Goal: Find specific page/section

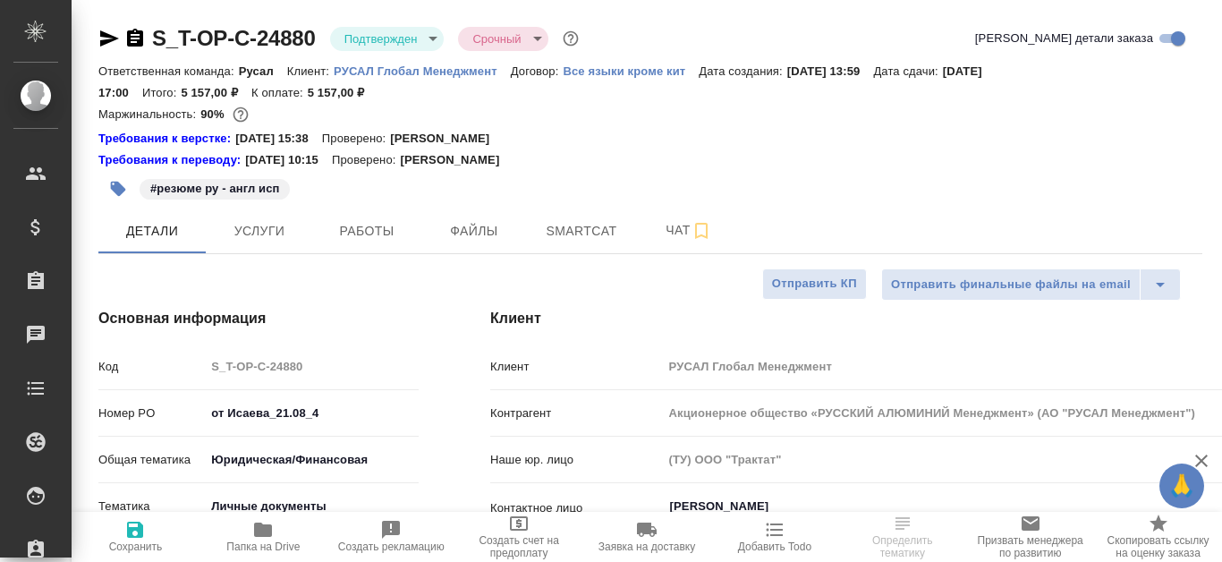
select select "RU"
type input "[PERSON_NAME]"
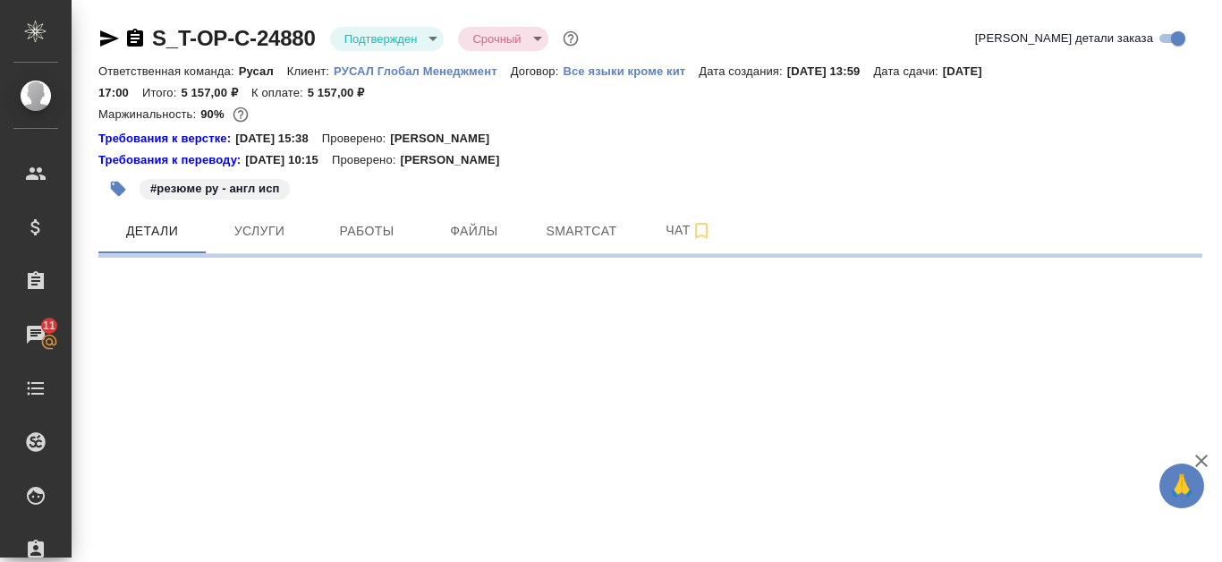
select select "RU"
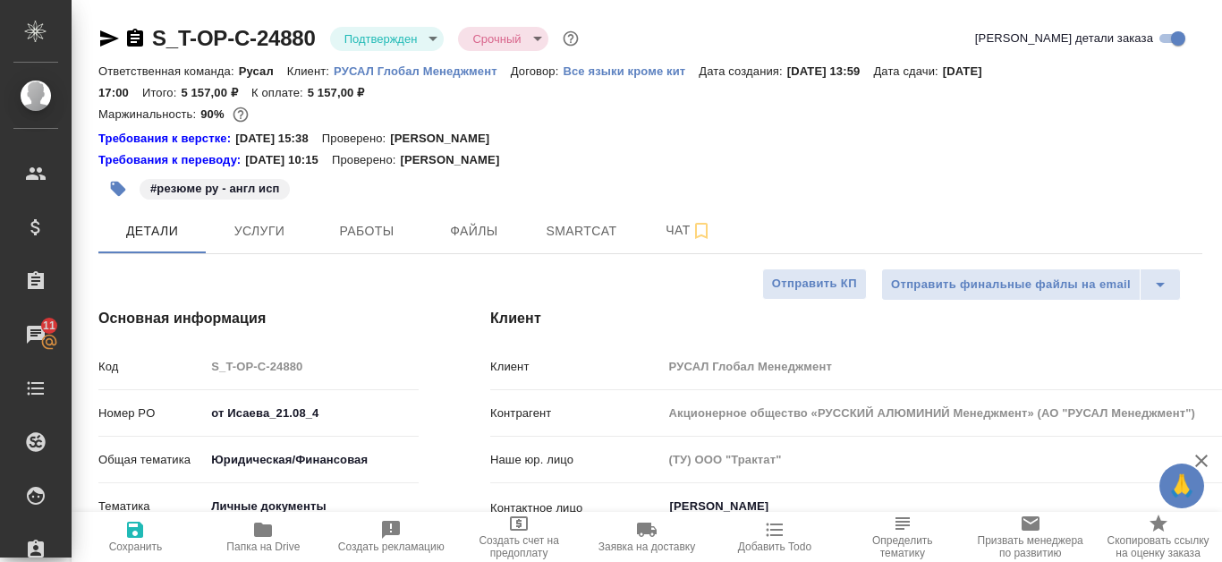
type textarea "x"
select select "RU"
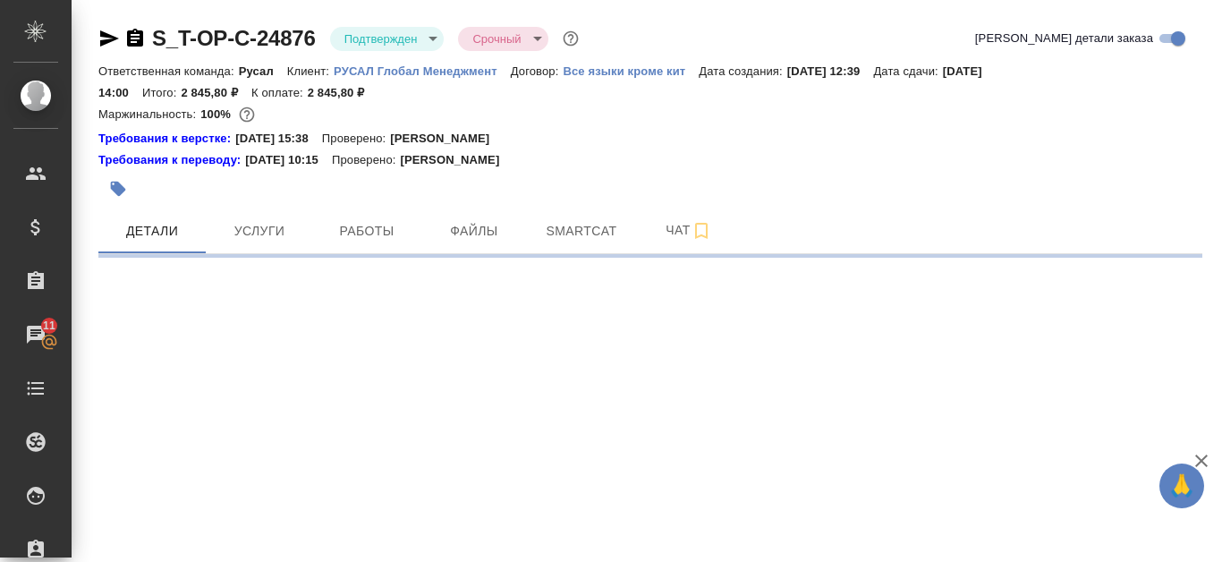
select select "RU"
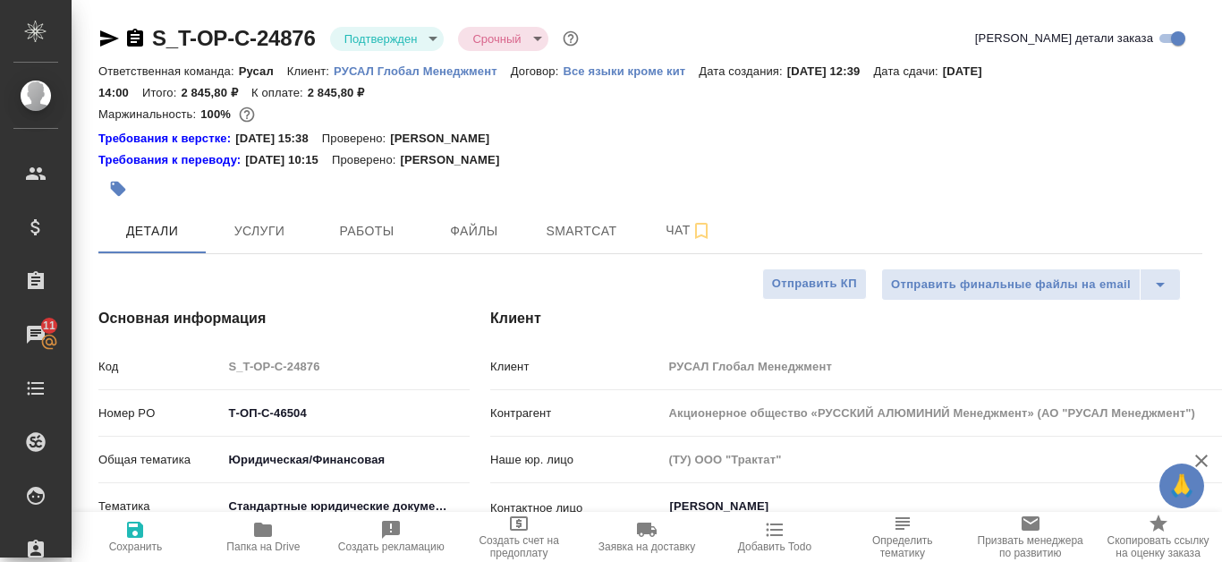
type textarea "x"
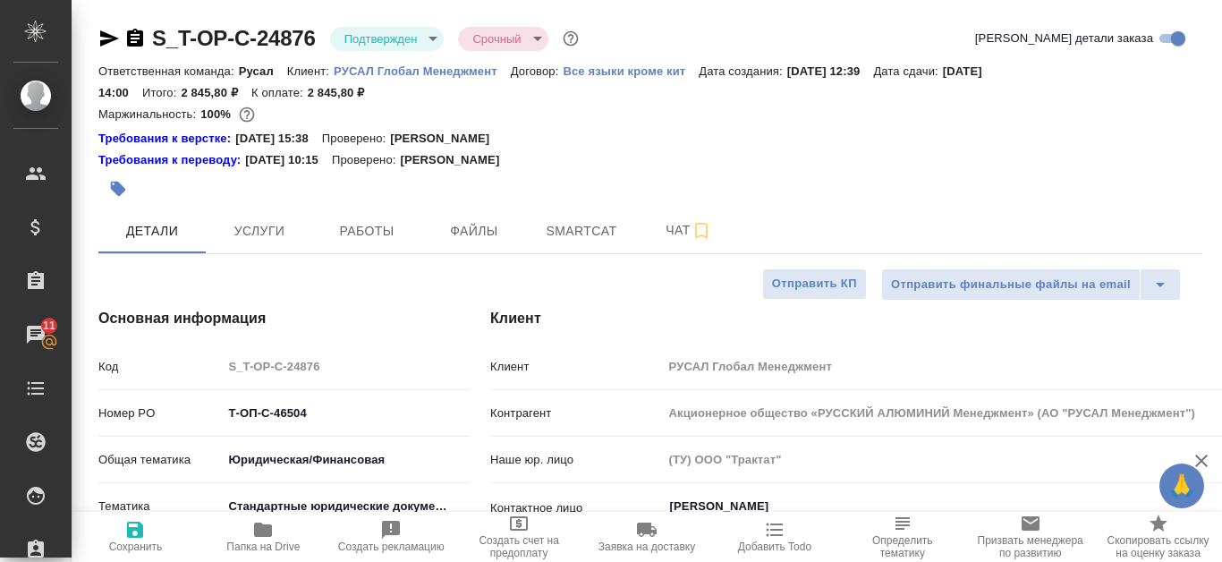
type textarea "x"
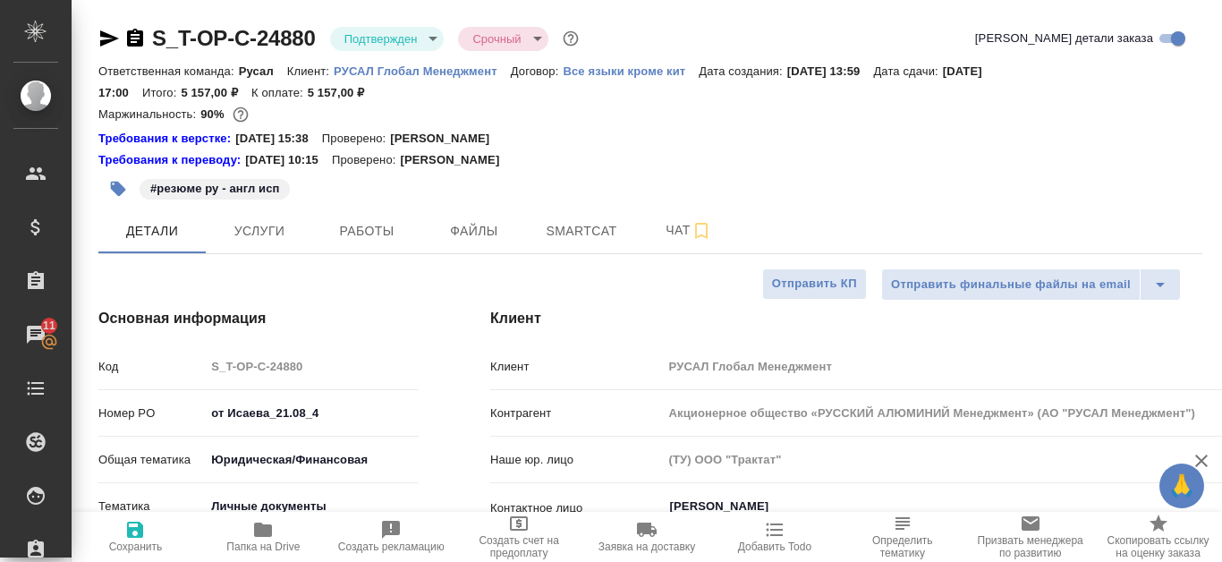
select select "RU"
click at [844, 161] on div "Требования к переводу: 04.09.2024 10:15 Проверено: Мухин Павел" at bounding box center [650, 160] width 1104 height 18
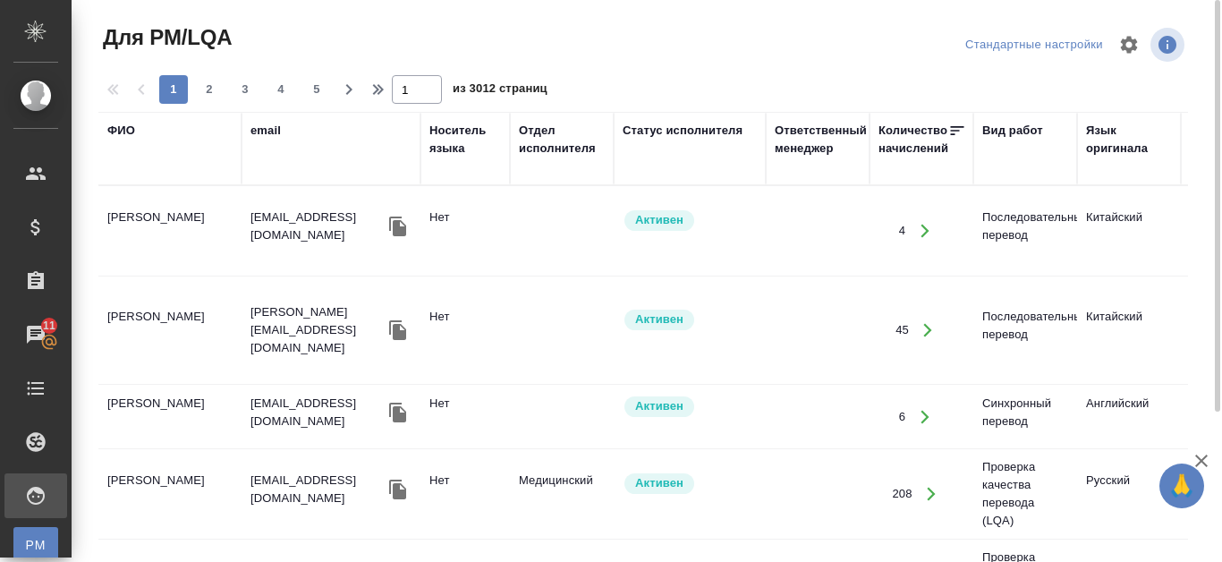
click at [115, 134] on div "ФИО" at bounding box center [121, 131] width 28 height 18
click at [117, 104] on div "1 2 3 4 5 1 из 3012 страниц" at bounding box center [650, 89] width 1104 height 29
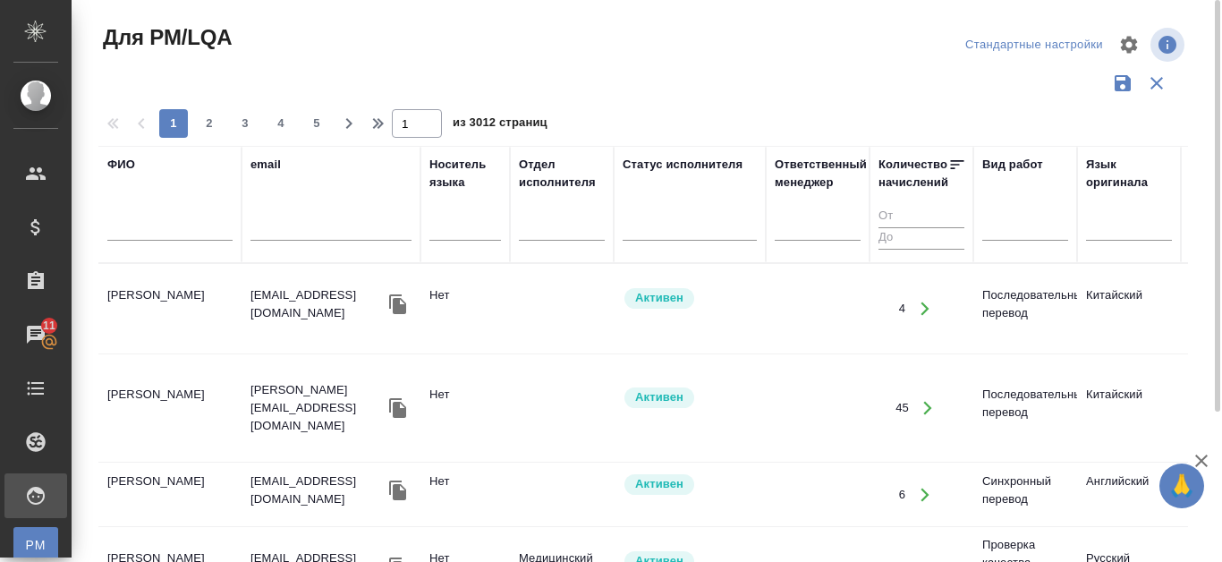
click at [120, 222] on input "text" at bounding box center [169, 229] width 125 height 22
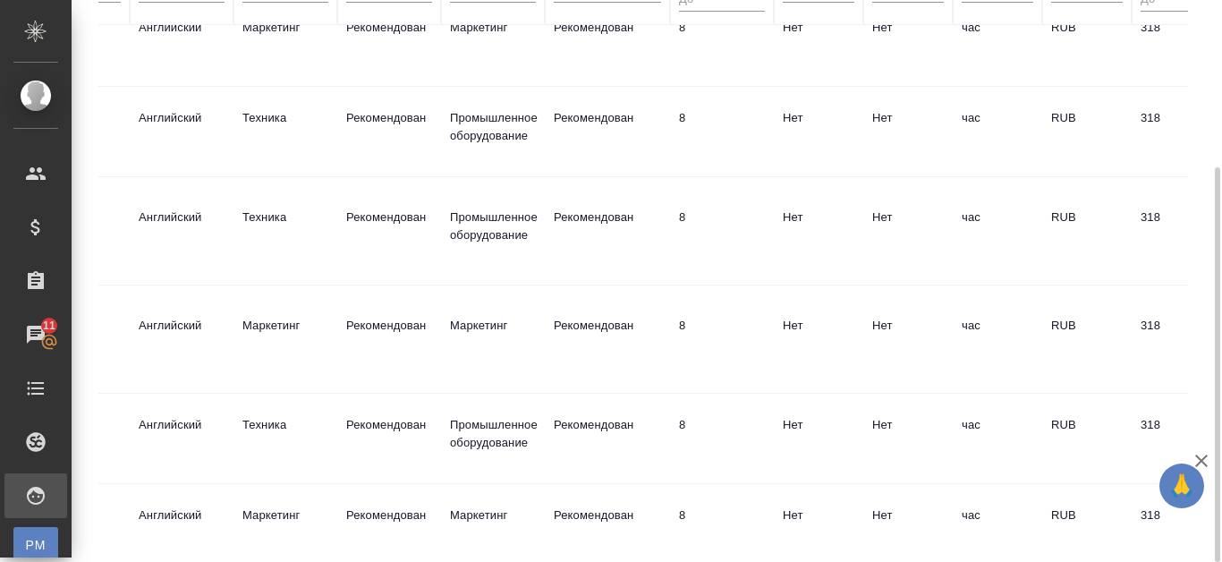
scroll to position [0, 1052]
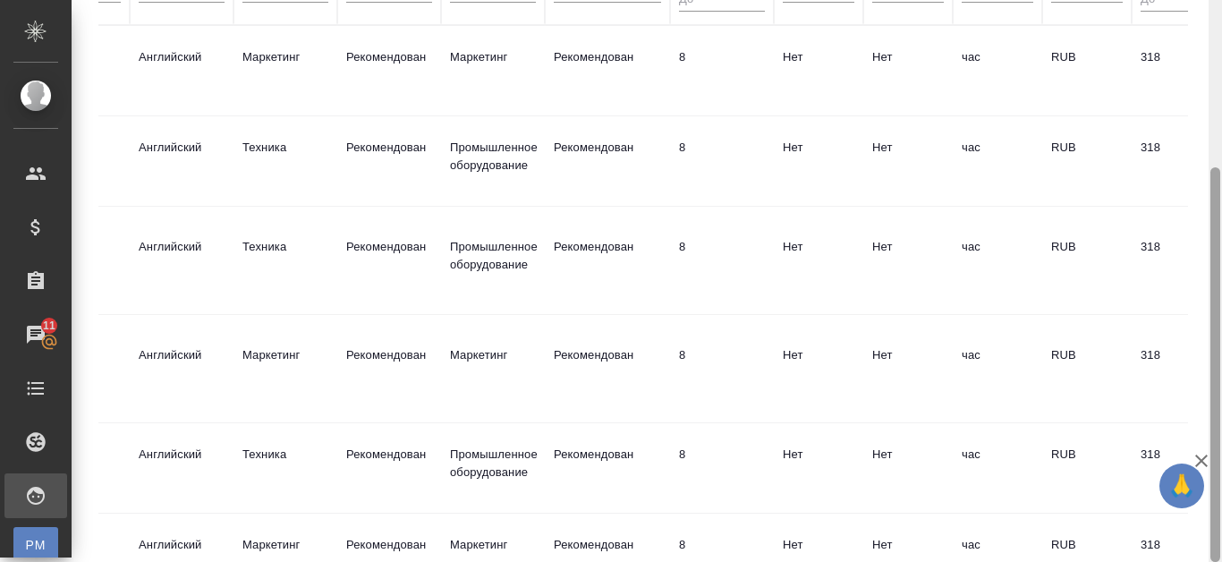
type input "Канатаева"
drag, startPoint x: 1222, startPoint y: 223, endPoint x: 1222, endPoint y: 124, distance: 98.4
click at [1222, 123] on div at bounding box center [1215, 281] width 13 height 562
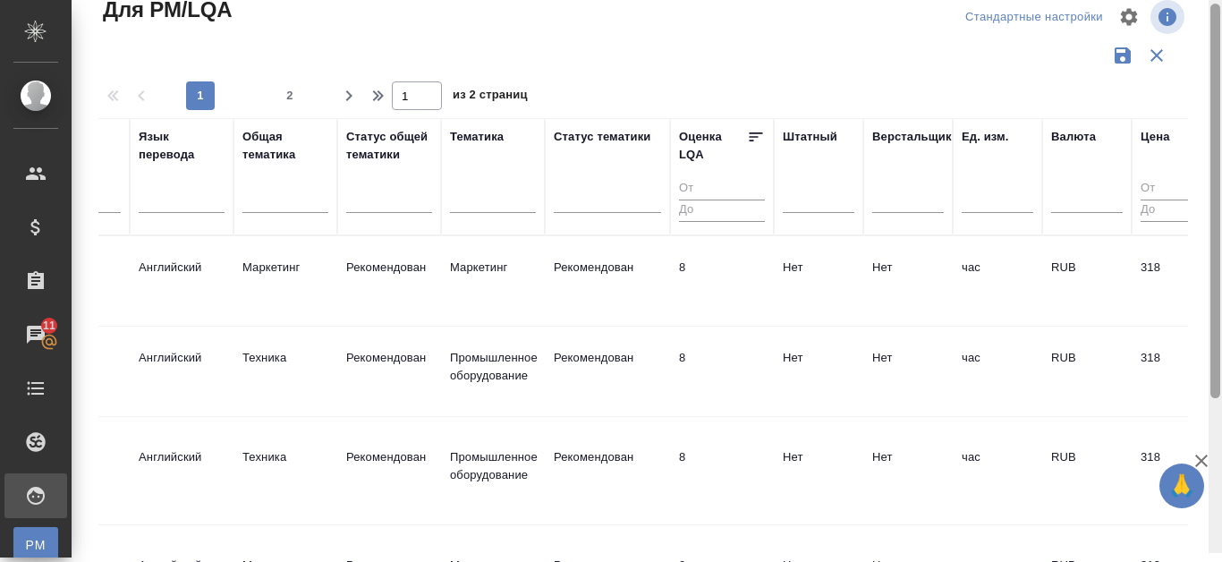
scroll to position [16, 0]
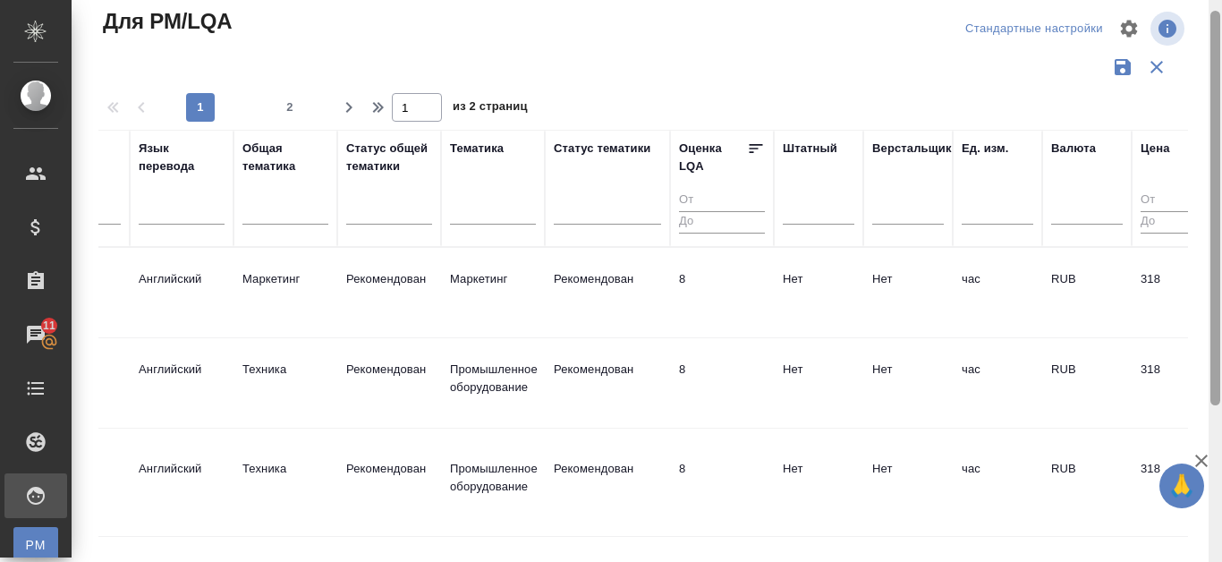
drag, startPoint x: 1214, startPoint y: 216, endPoint x: 1222, endPoint y: 60, distance: 155.9
click at [1222, 60] on div at bounding box center [1215, 281] width 13 height 562
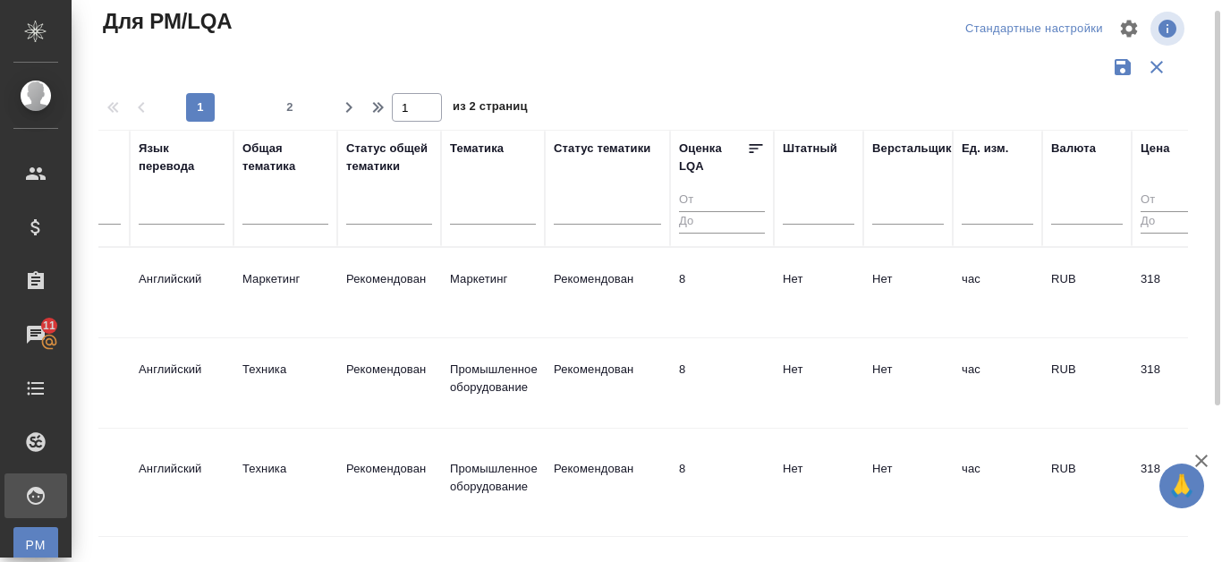
scroll to position [195, 0]
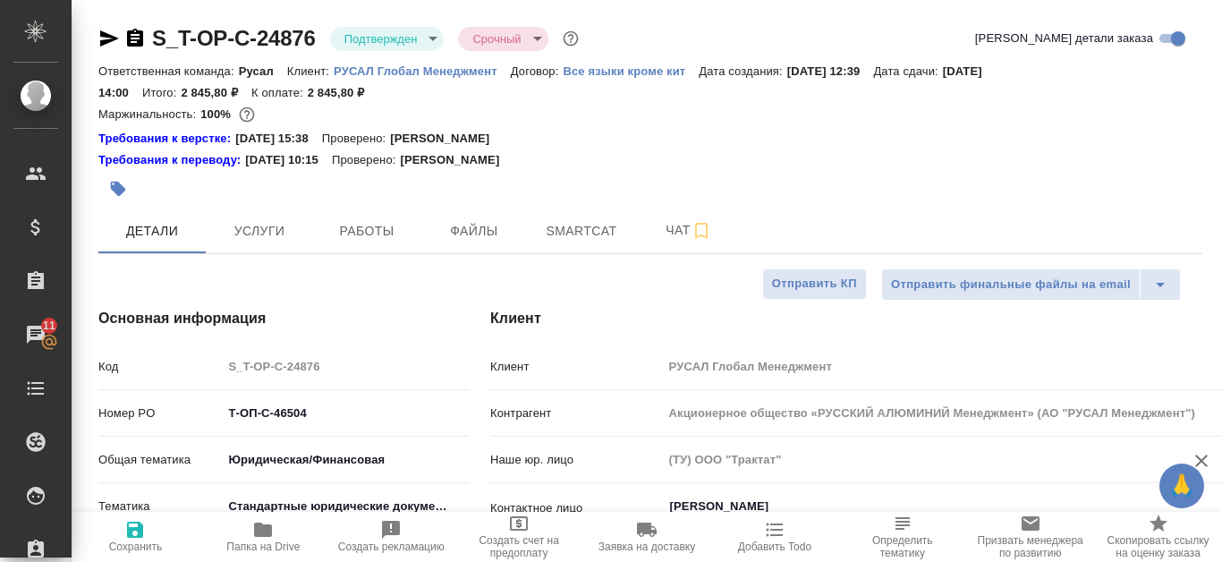
select select "RU"
click at [490, 226] on span "Файлы" at bounding box center [474, 231] width 86 height 22
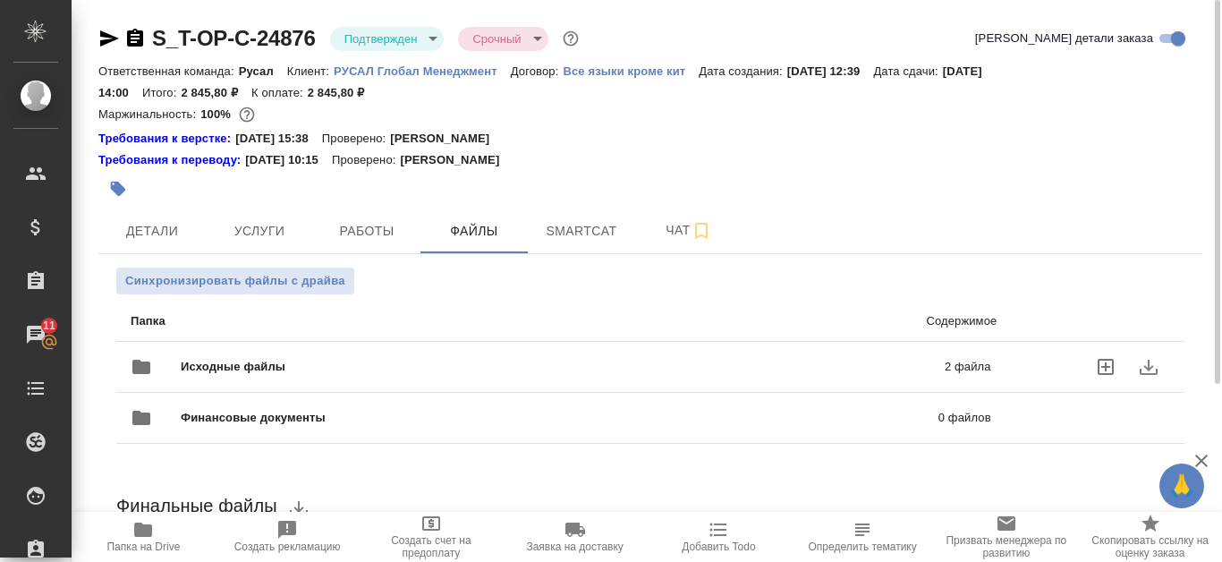
click at [898, 372] on p "2 файла" at bounding box center [804, 367] width 376 height 18
